Goal: Use online tool/utility: Use online tool/utility

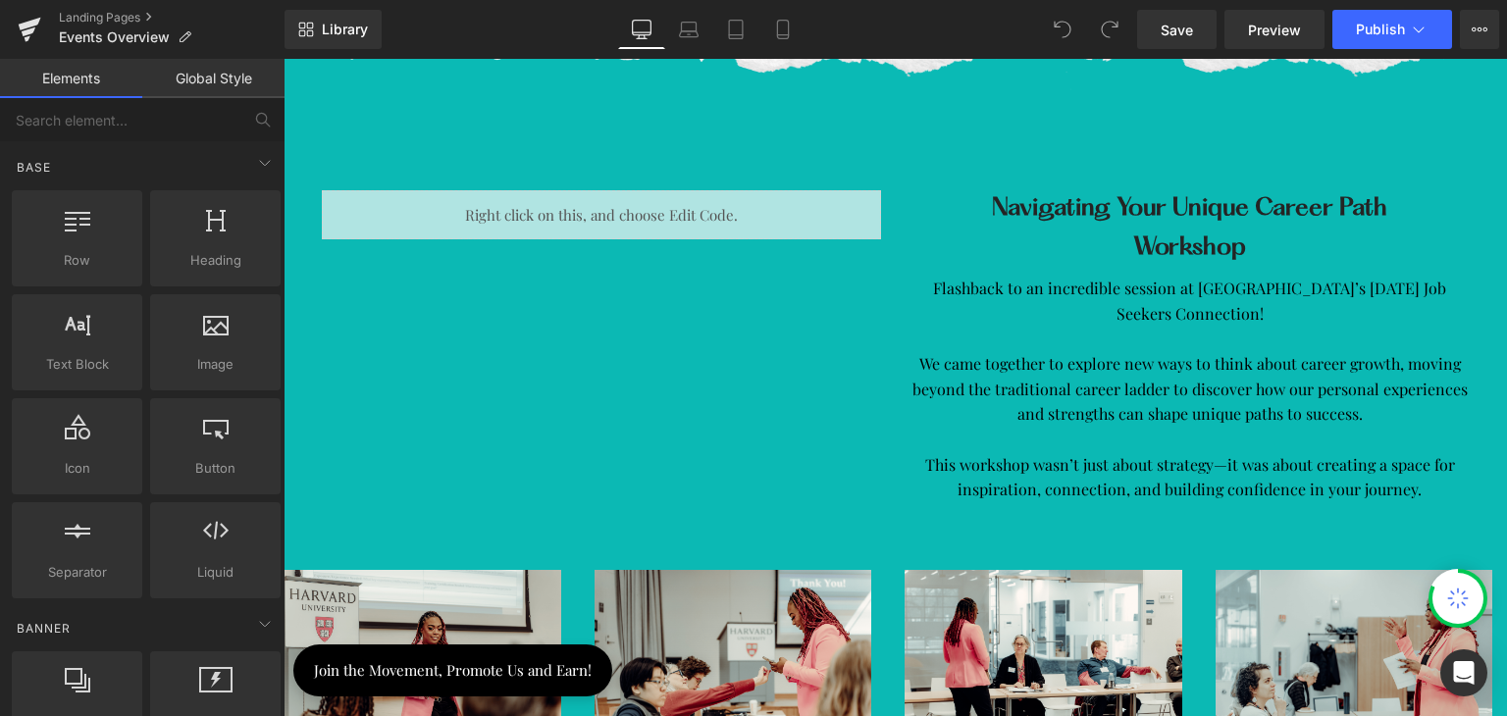
scroll to position [3727, 0]
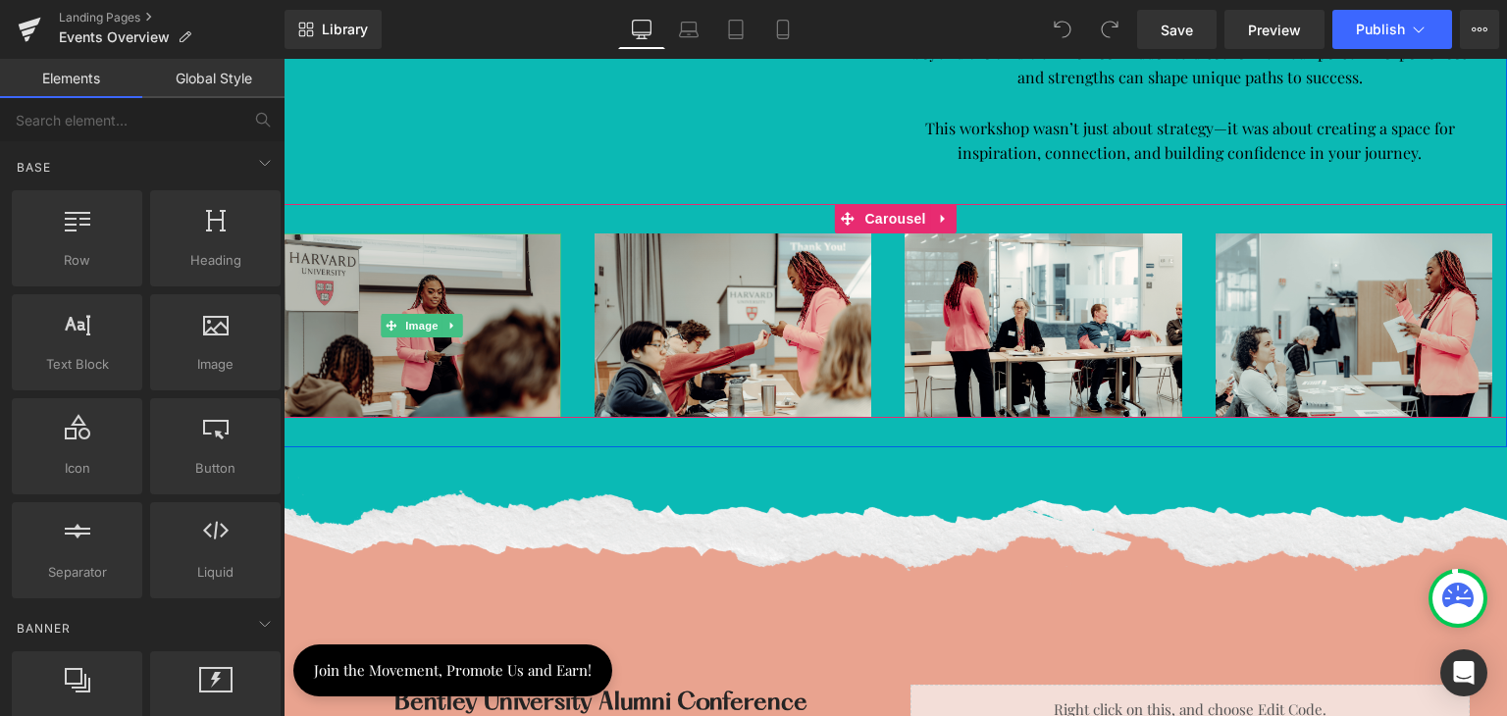
click at [471, 325] on img at bounding box center [422, 325] width 278 height 184
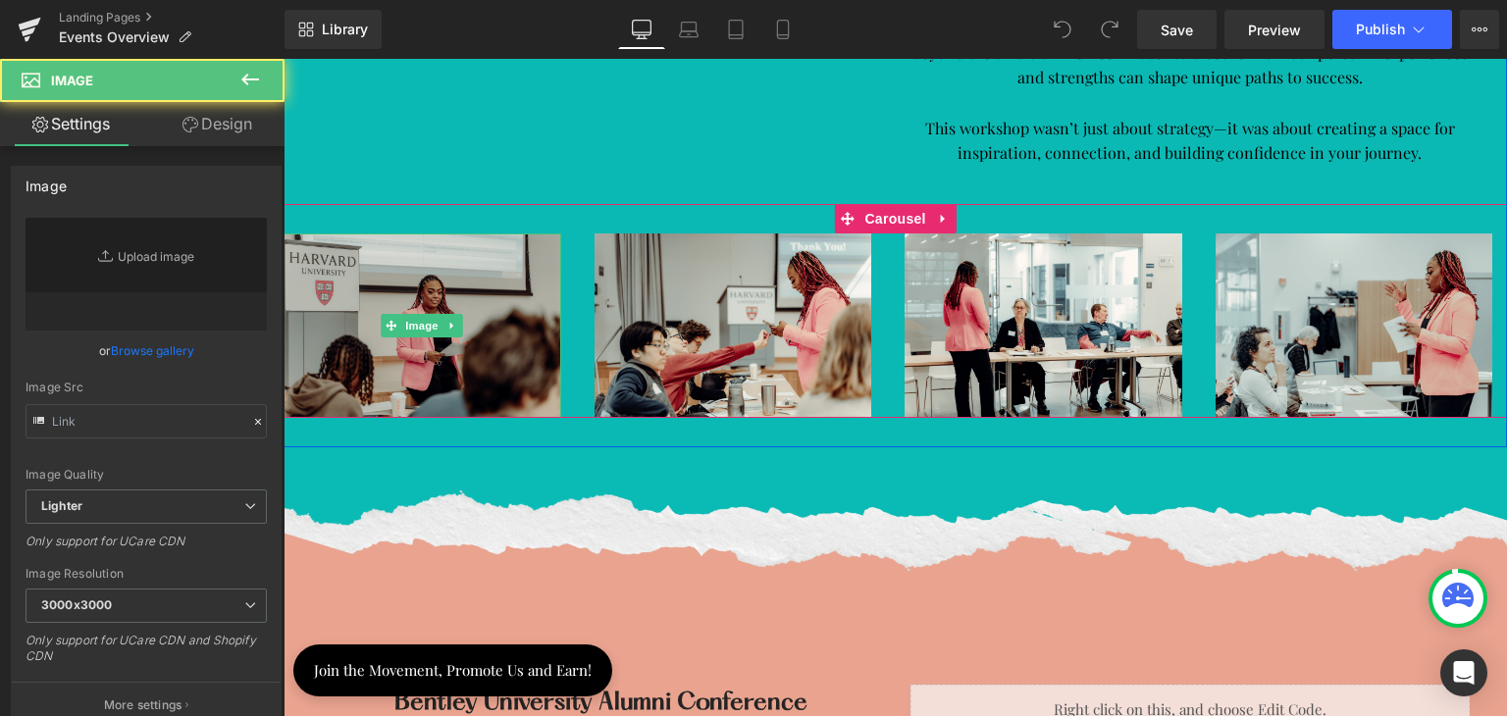
type input "[URL][DOMAIN_NAME]"
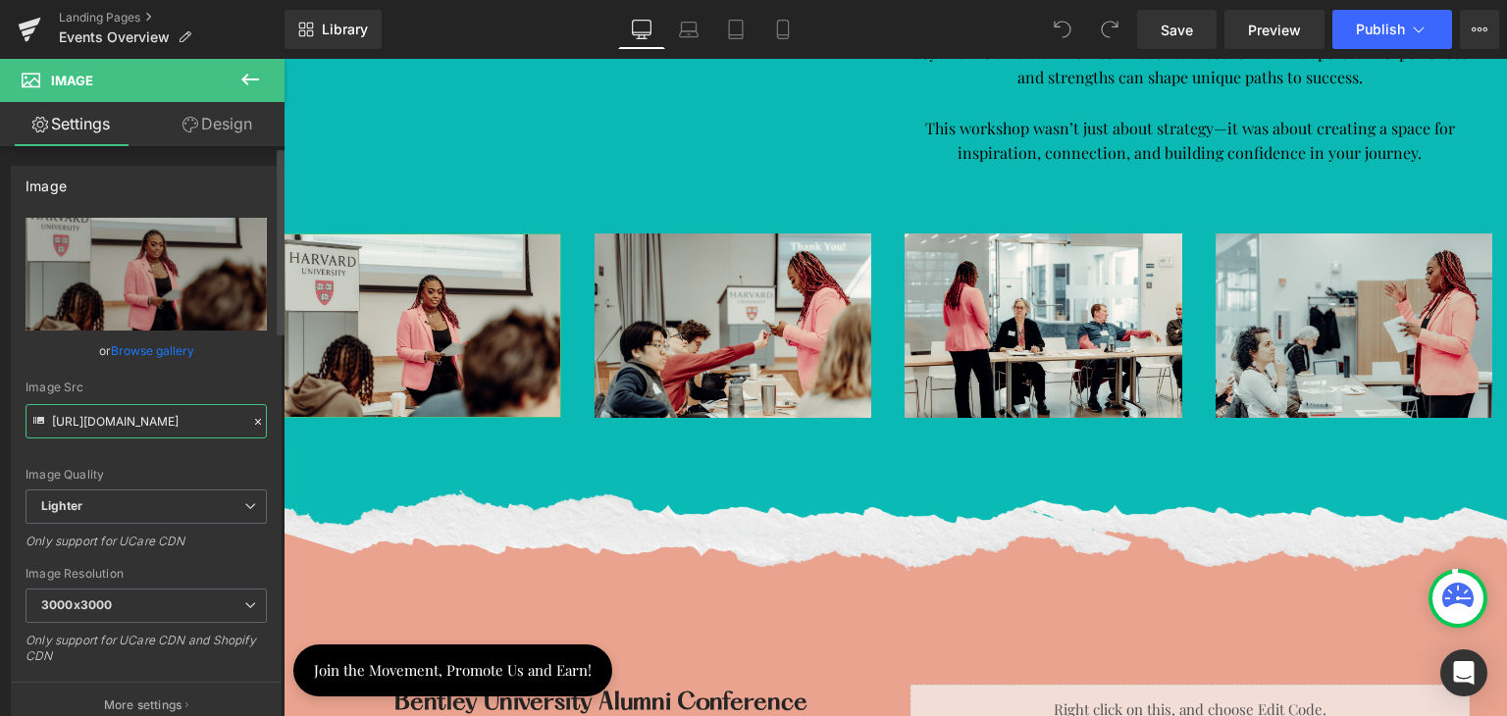
click at [193, 419] on input "[URL][DOMAIN_NAME]" at bounding box center [146, 421] width 241 height 34
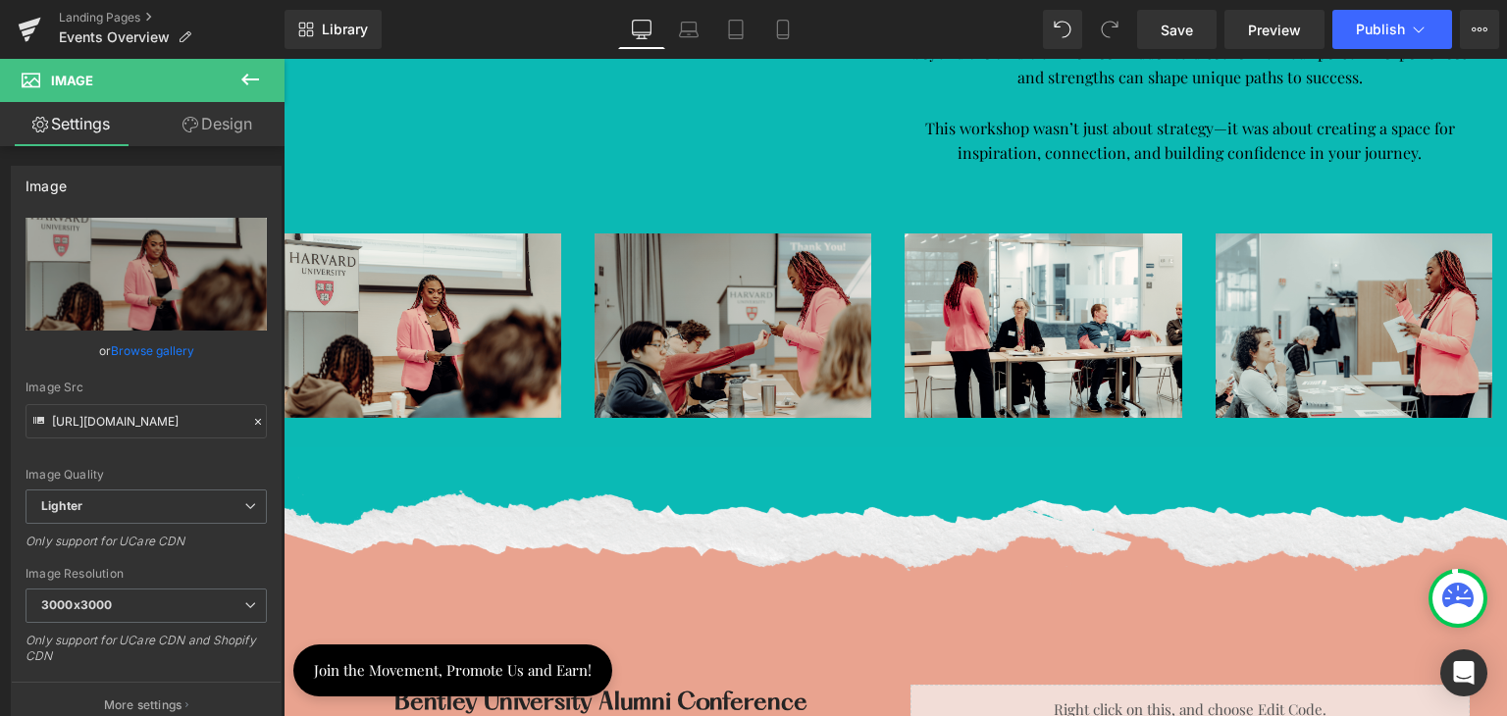
click at [667, 327] on img at bounding box center [733, 325] width 278 height 184
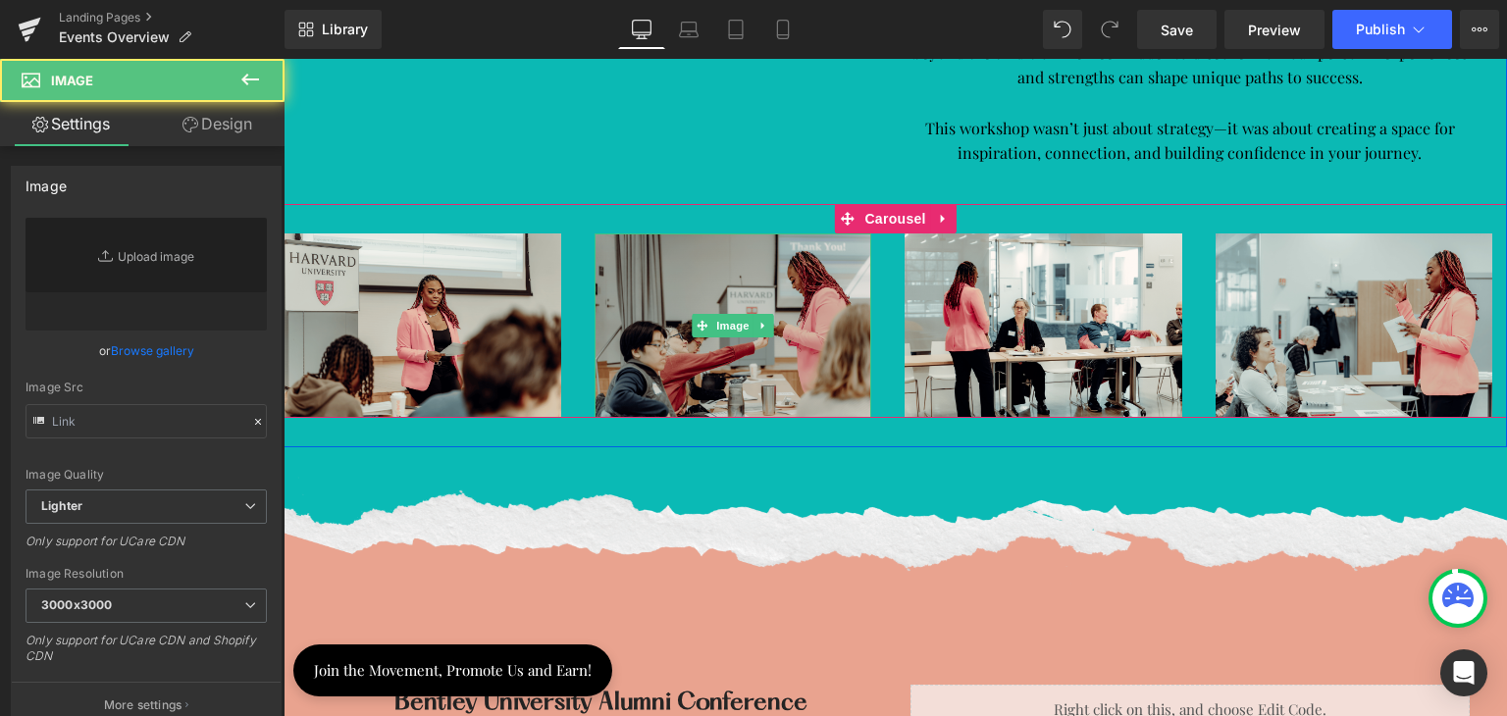
type input "[URL][DOMAIN_NAME]"
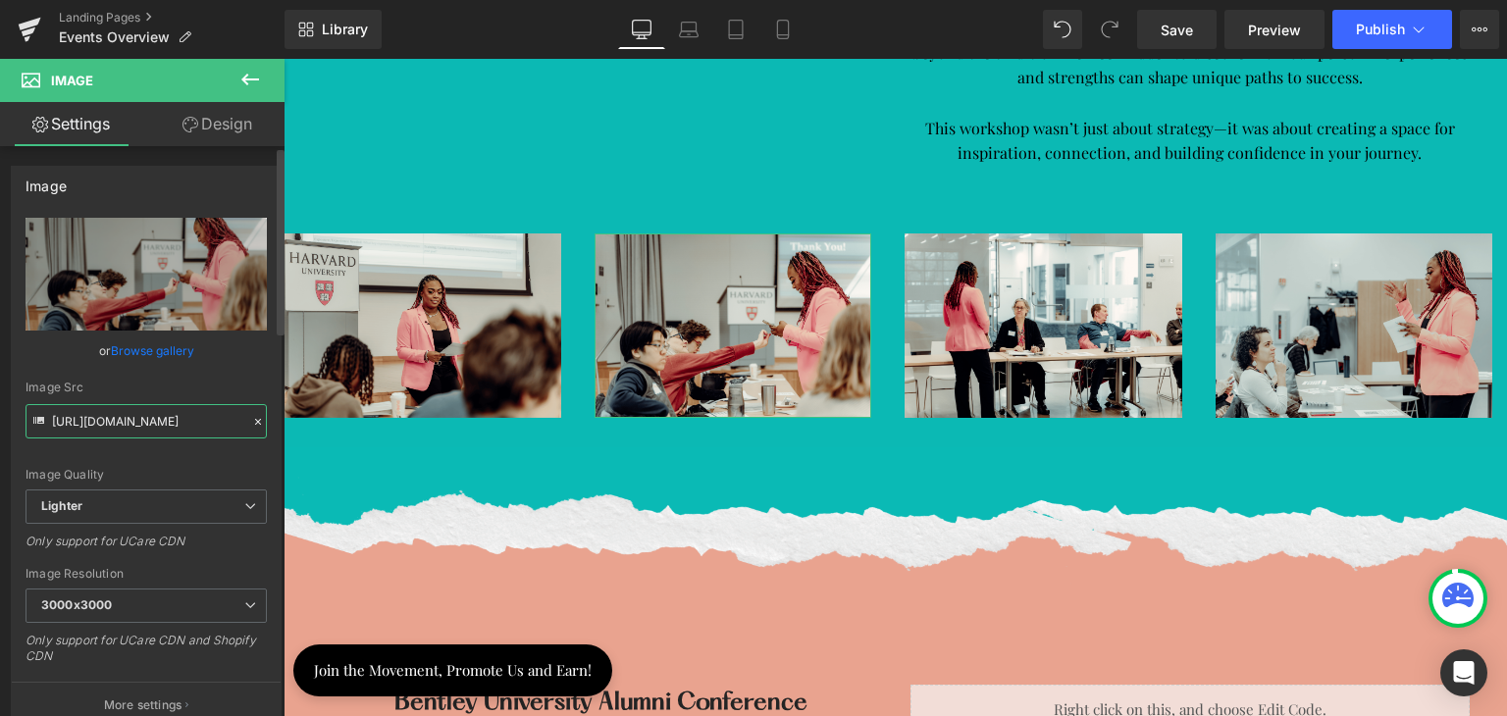
click at [180, 416] on input "[URL][DOMAIN_NAME]" at bounding box center [146, 421] width 241 height 34
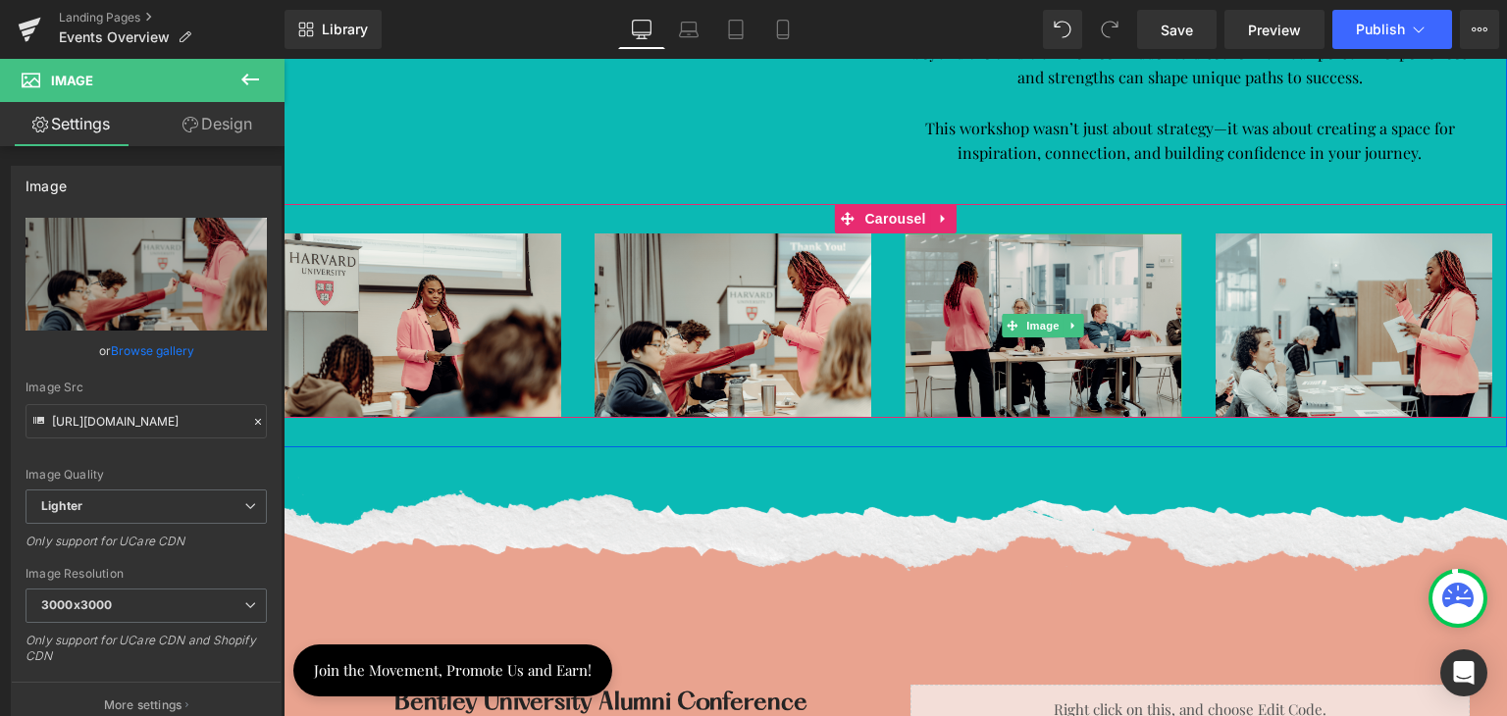
click at [973, 307] on img at bounding box center [1043, 325] width 278 height 184
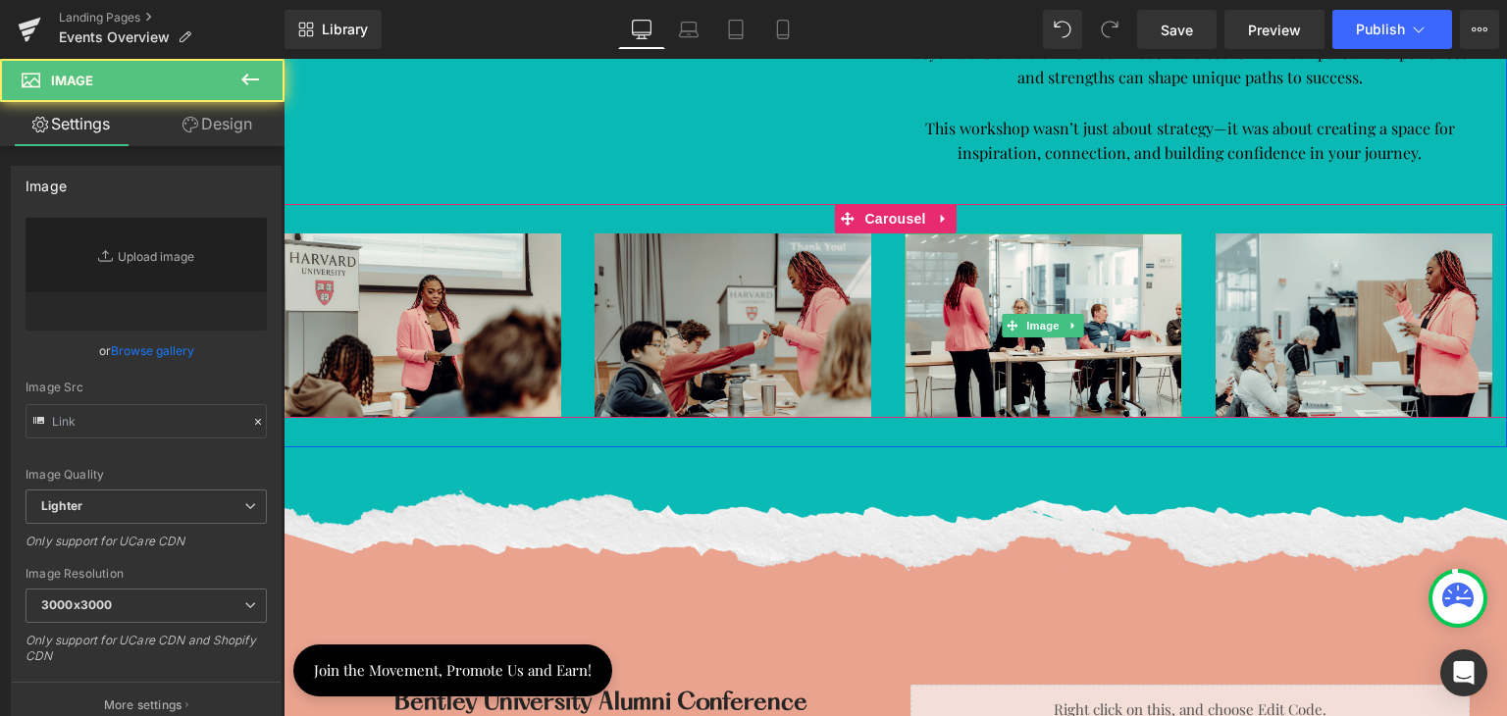
type input "[URL][DOMAIN_NAME]"
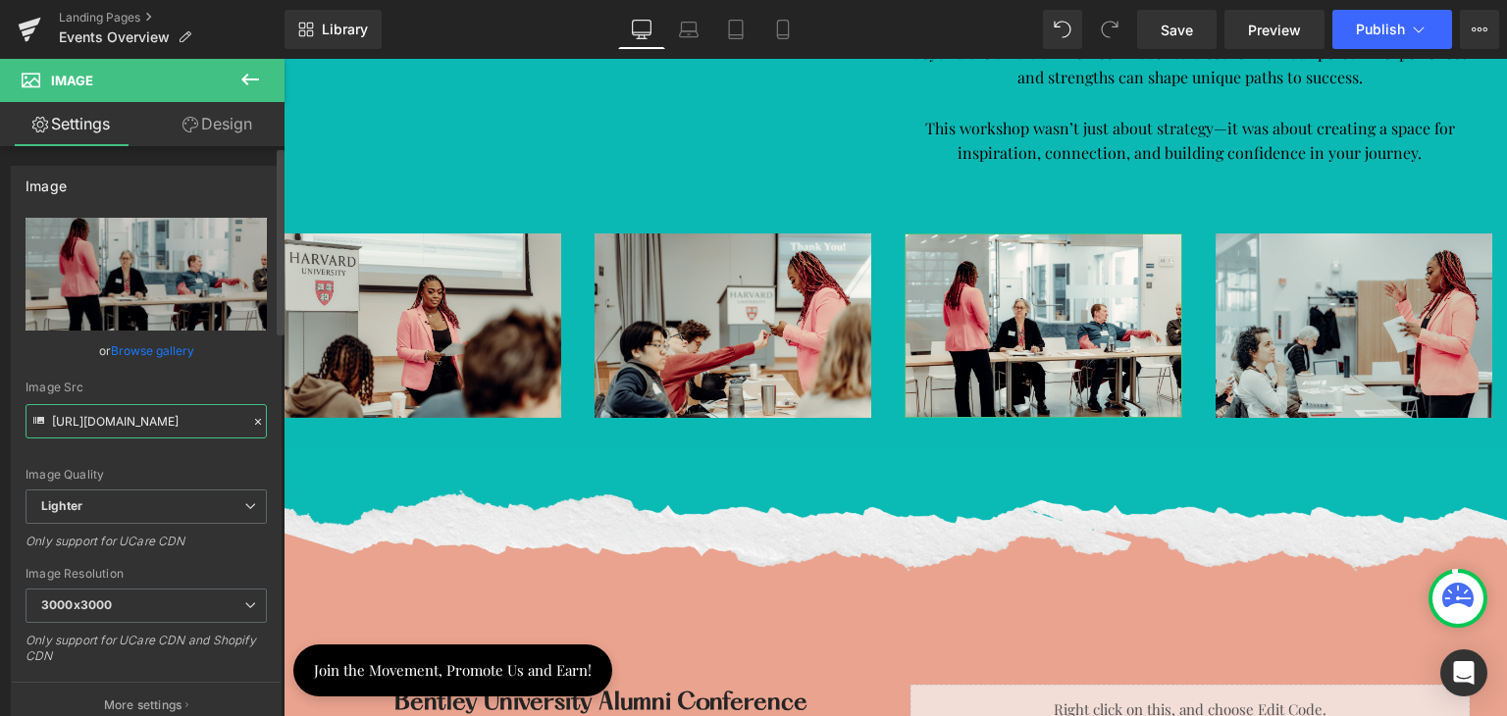
click at [164, 419] on input "[URL][DOMAIN_NAME]" at bounding box center [146, 421] width 241 height 34
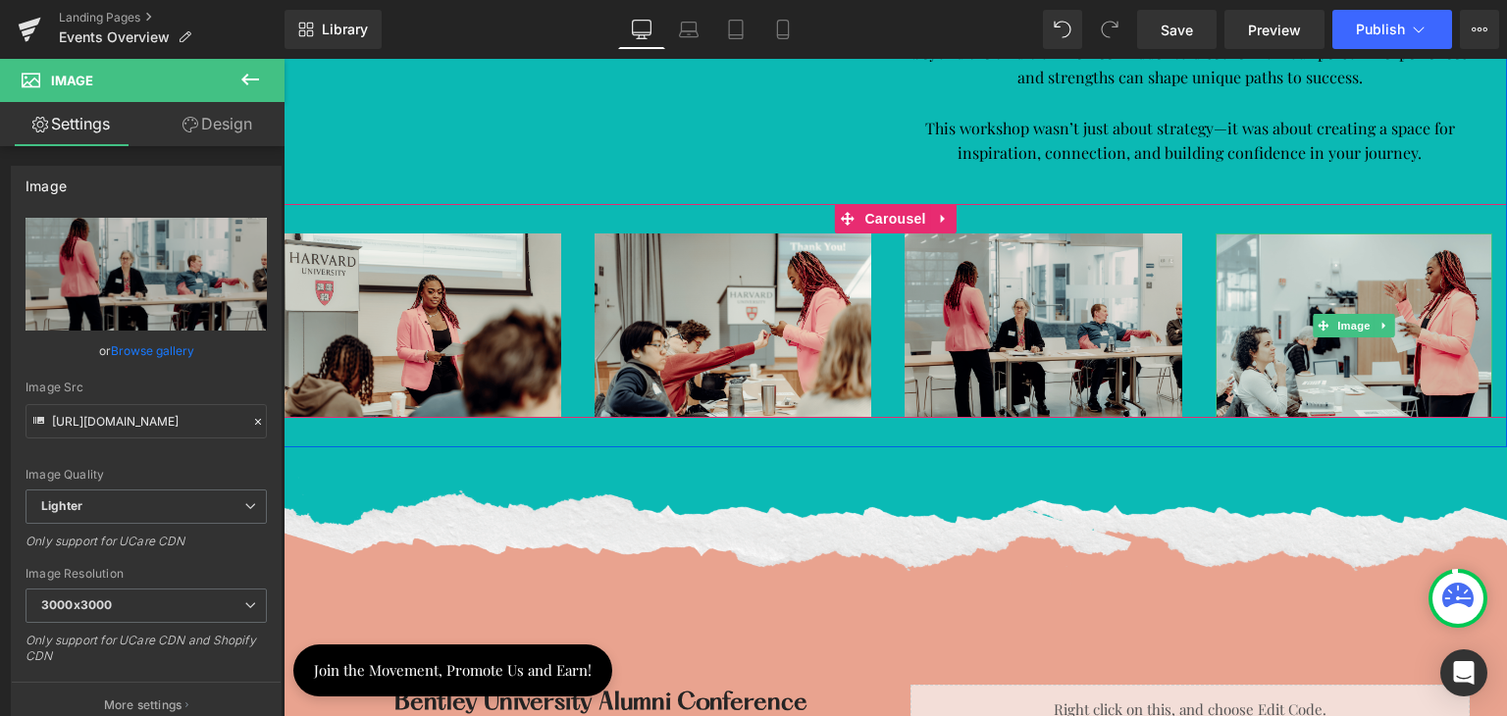
click at [1310, 272] on img at bounding box center [1354, 325] width 278 height 184
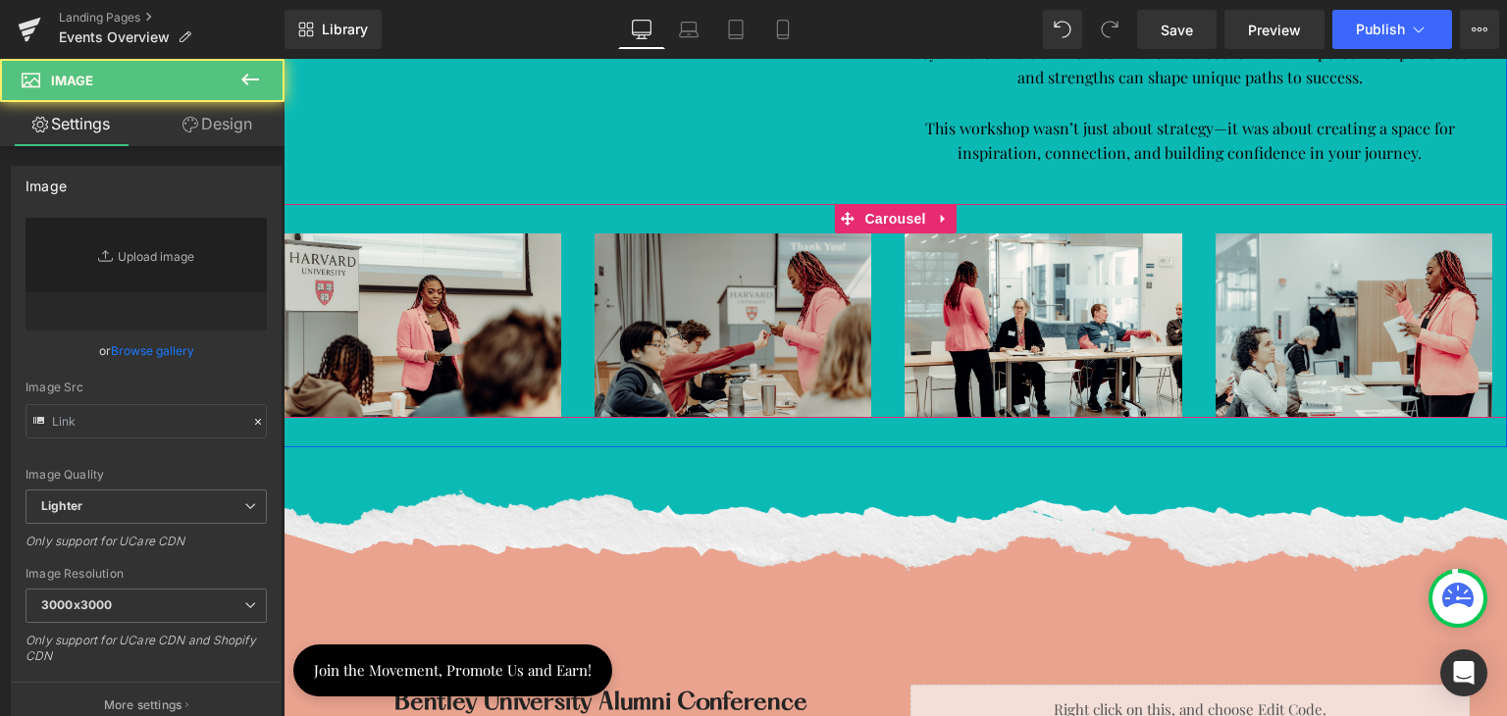
type input "[URL][DOMAIN_NAME]"
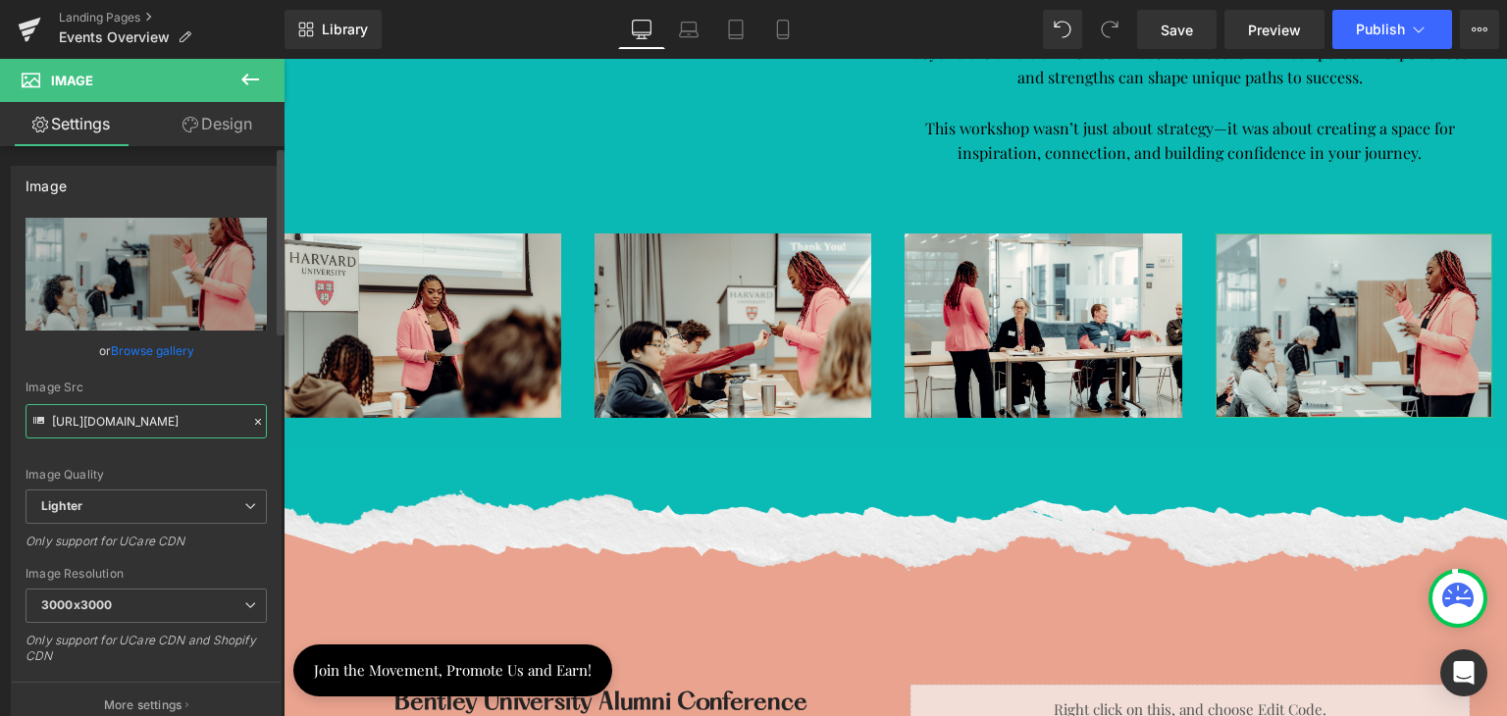
click at [184, 421] on input "[URL][DOMAIN_NAME]" at bounding box center [146, 421] width 241 height 34
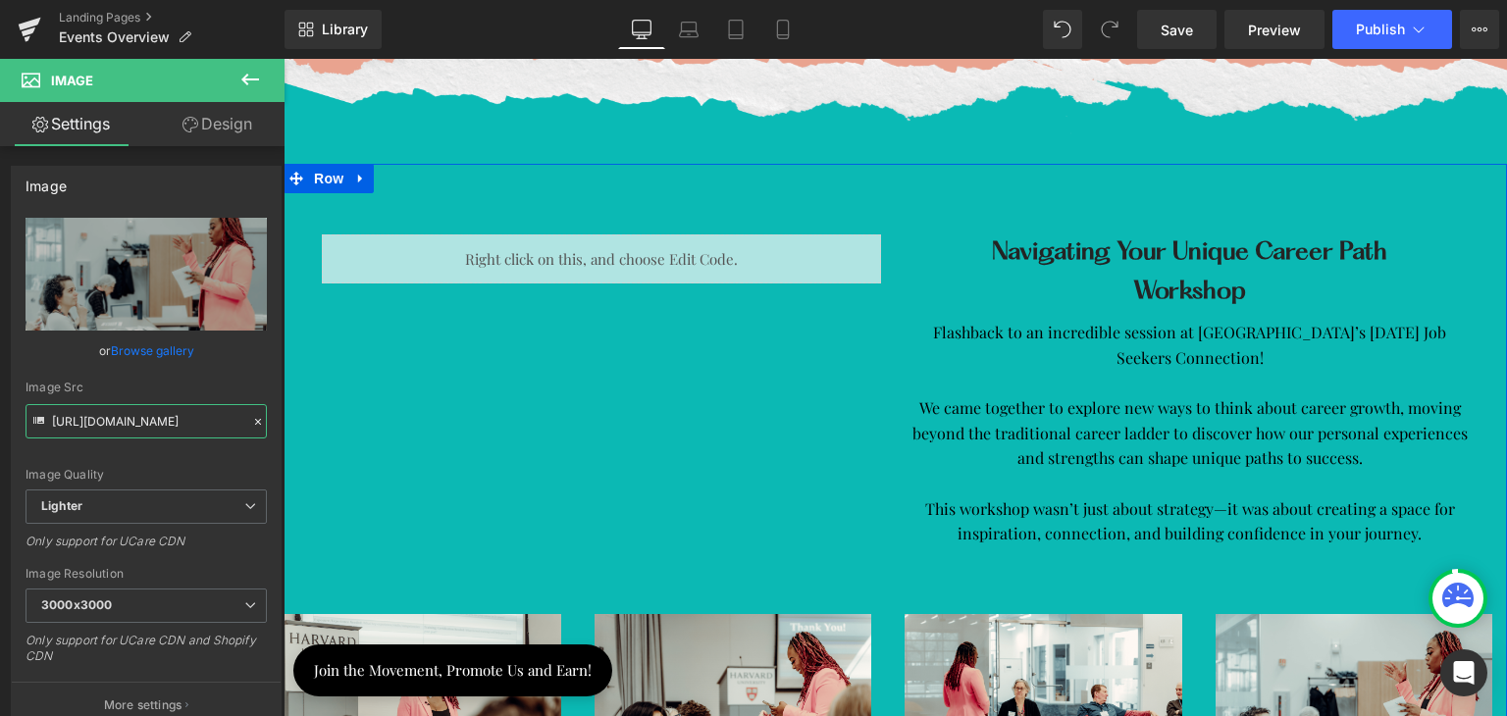
scroll to position [3335, 0]
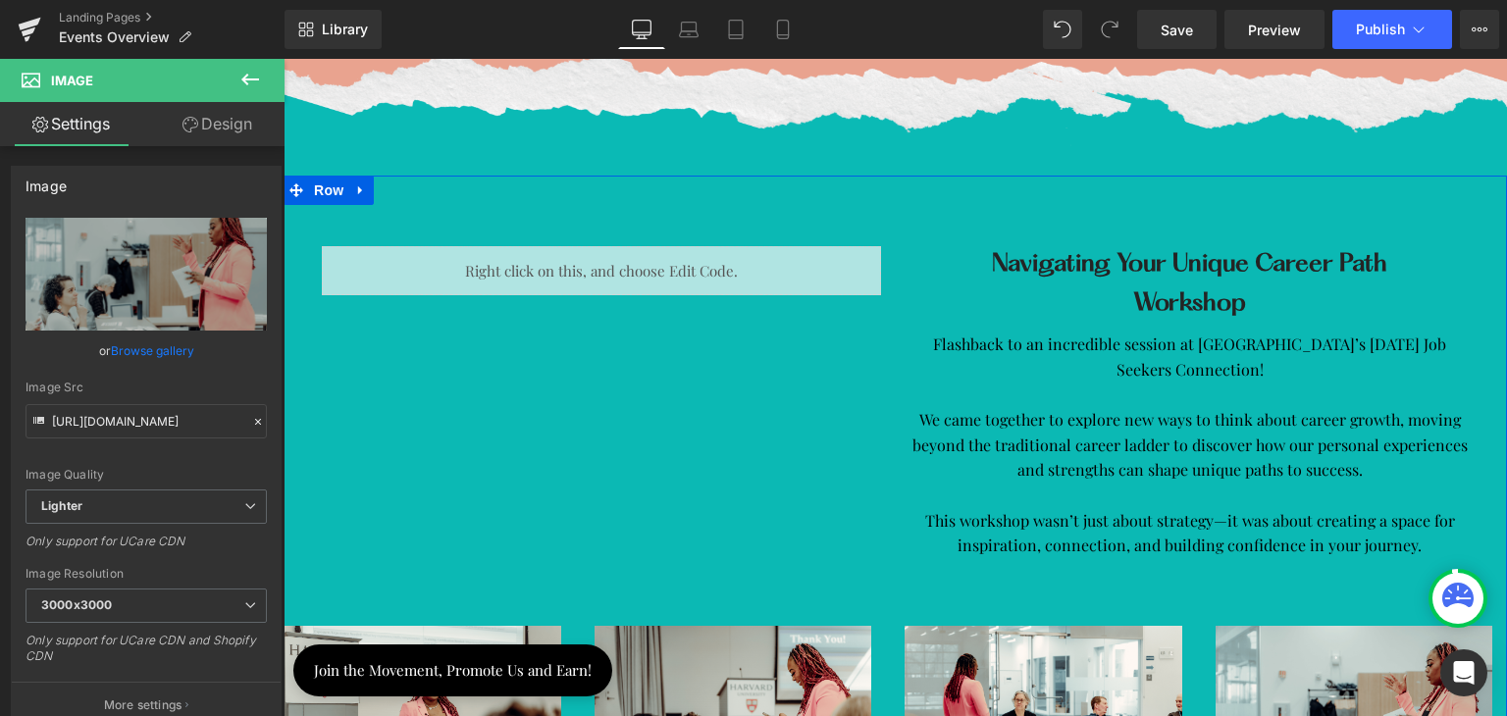
click at [565, 268] on div "Liquid" at bounding box center [601, 270] width 559 height 49
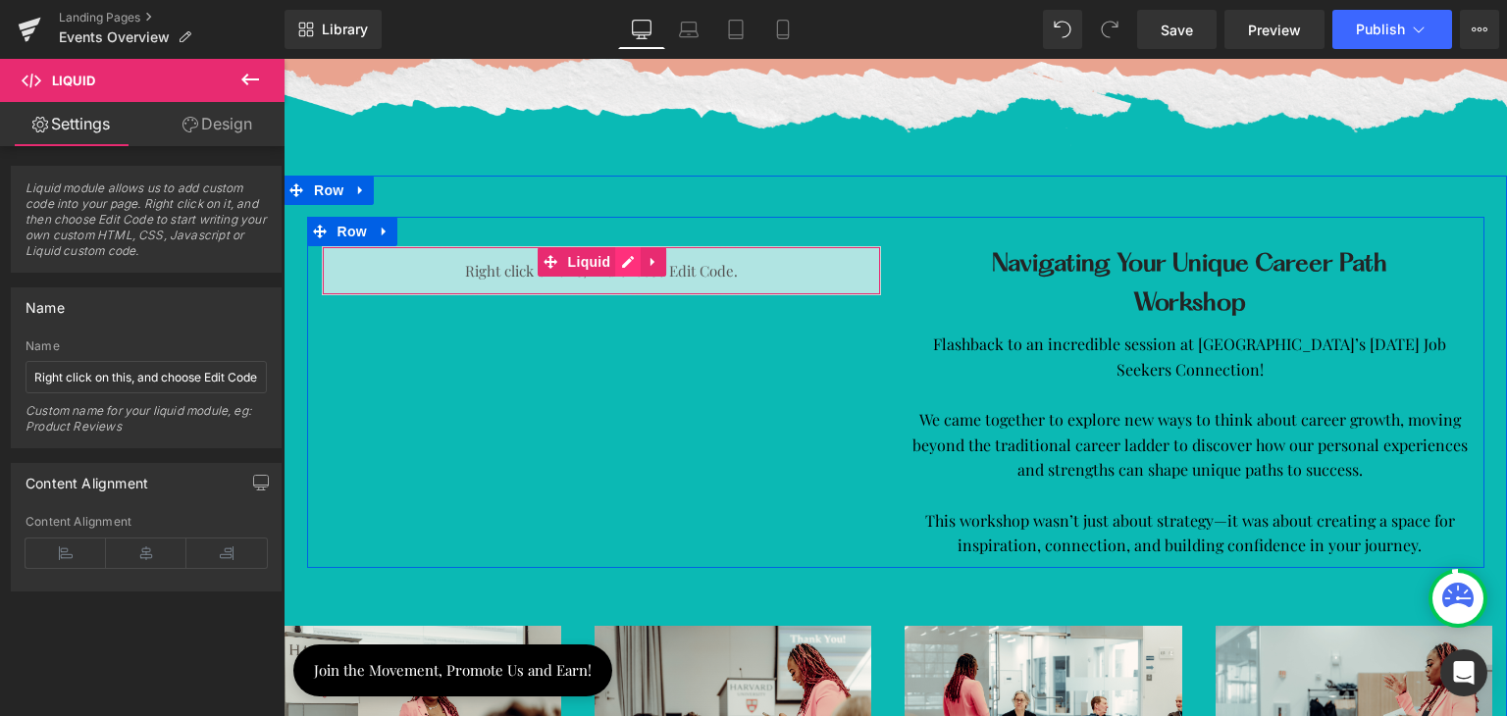
click at [612, 257] on div "Liquid" at bounding box center [601, 270] width 559 height 49
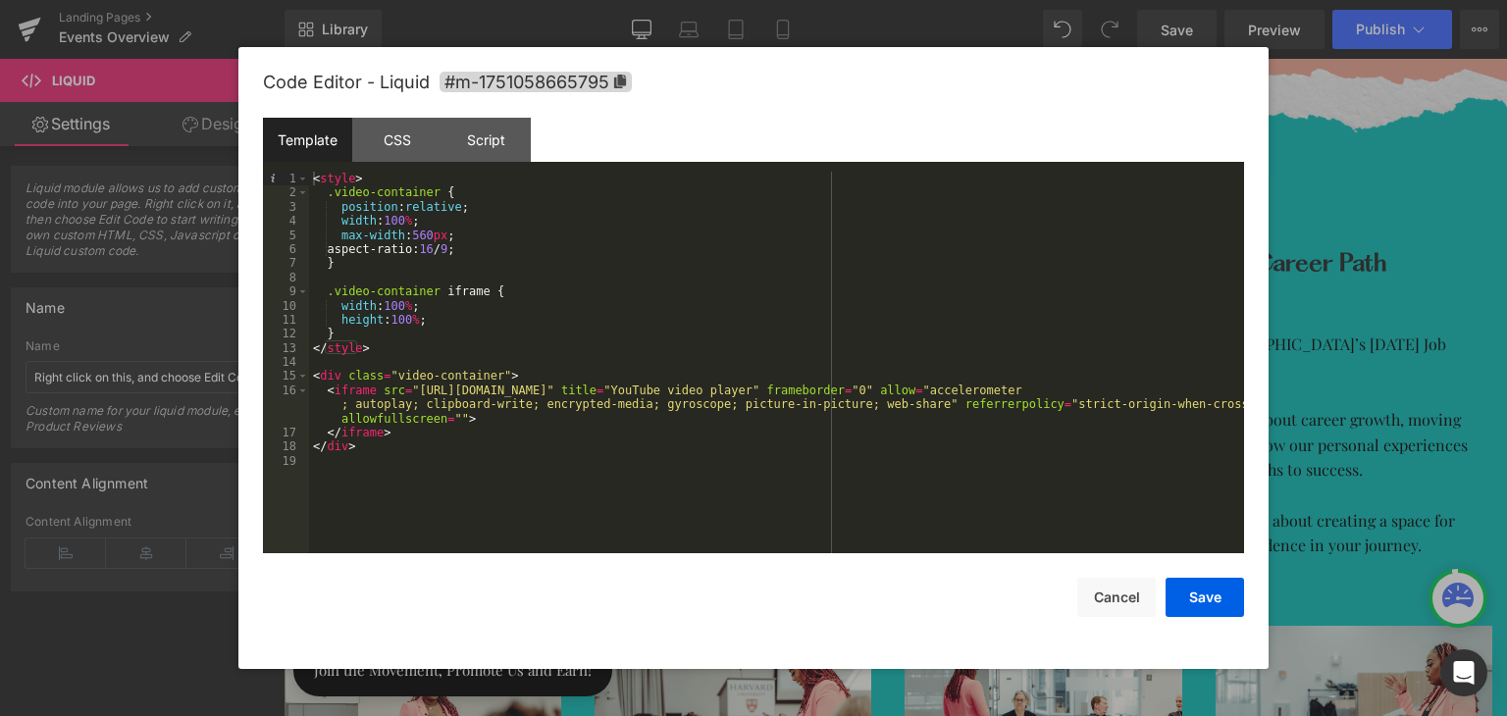
click at [0, 0] on div "< style > .video-container { position : relative ; width : 100 % ; max-width : …" at bounding box center [0, 0] width 0 height 0
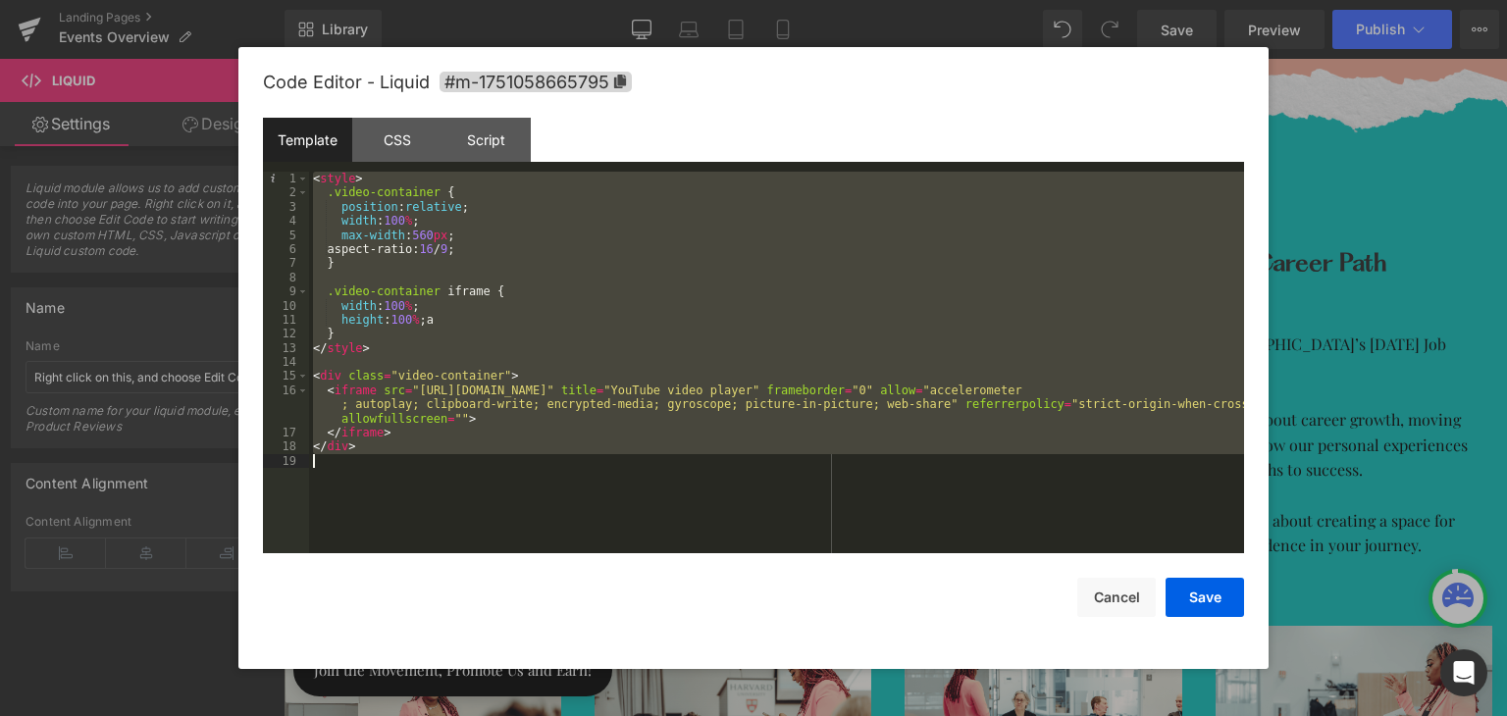
click at [579, 316] on div "< style > .video-container { position : relative ; width : 100 % ; max-width : …" at bounding box center [776, 363] width 935 height 382
click at [0, 0] on button "Cancel" at bounding box center [0, 0] width 0 height 0
